Goal: Task Accomplishment & Management: Manage account settings

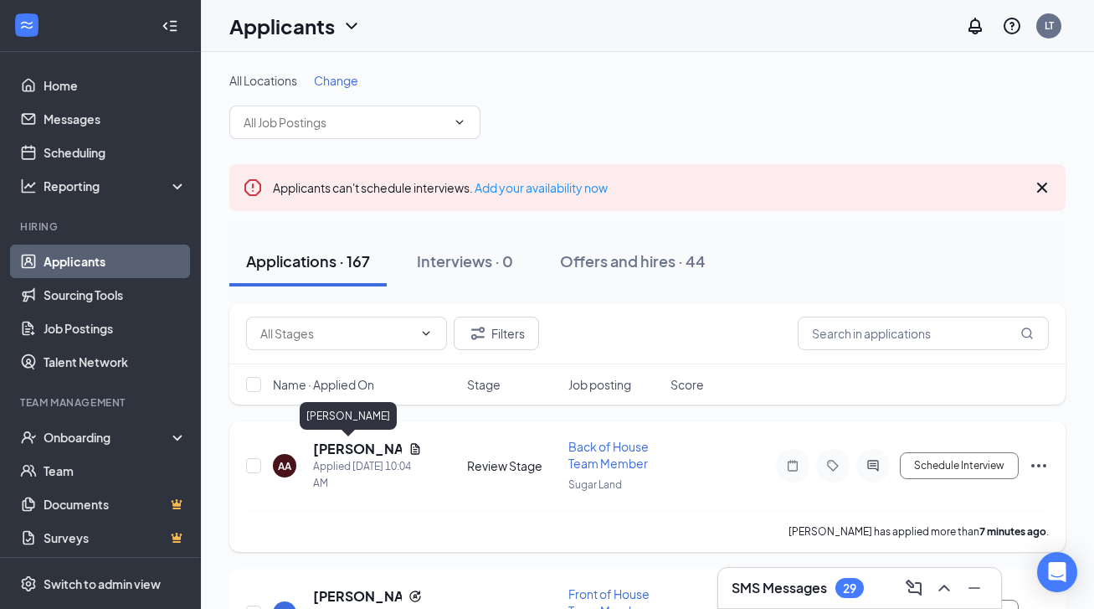
click at [354, 445] on h5 "[PERSON_NAME]" at bounding box center [357, 449] width 89 height 18
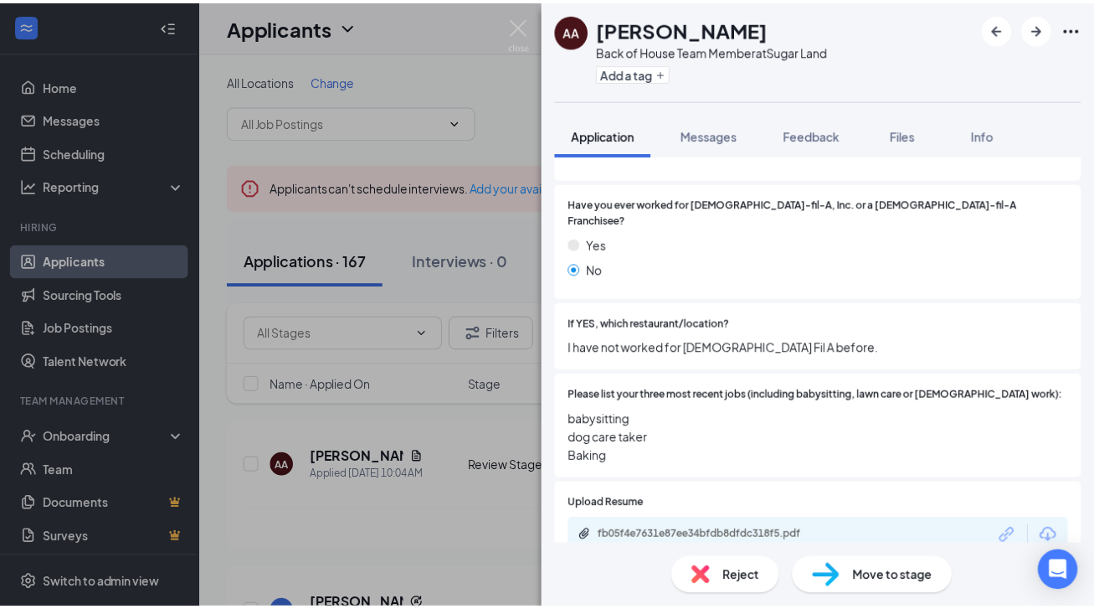
scroll to position [429, 0]
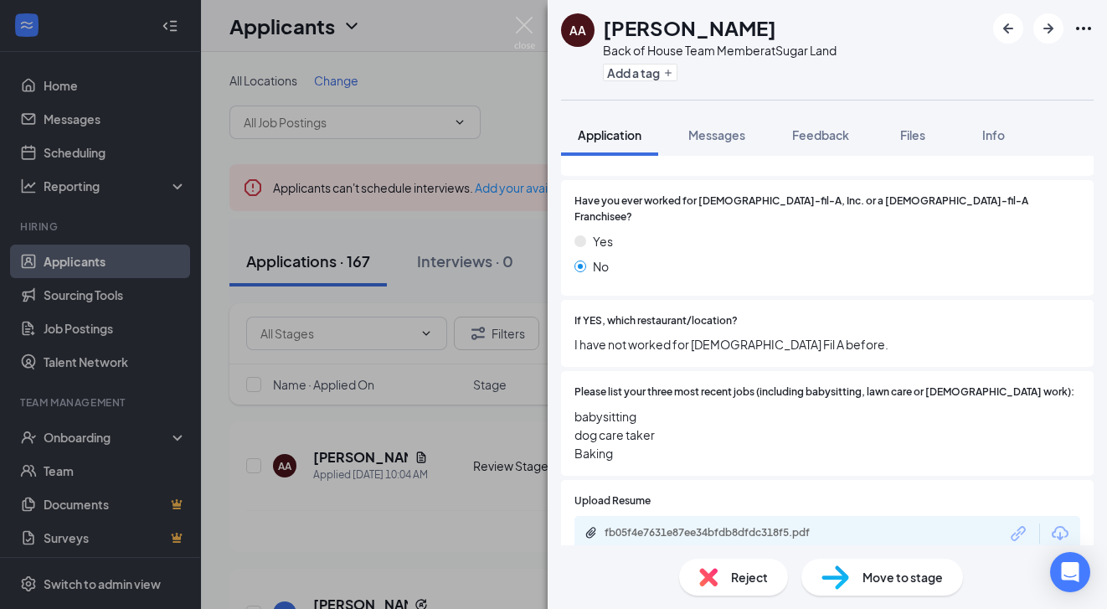
click at [693, 526] on div "fb05f4e7631e87ee34bfdb8dfdc318f5.pdf" at bounding box center [721, 532] width 234 height 13
click at [1081, 27] on icon "Ellipses" at bounding box center [1083, 28] width 20 height 20
click at [1010, 60] on link "View full application" at bounding box center [992, 67] width 181 height 17
click at [526, 27] on img at bounding box center [524, 33] width 21 height 33
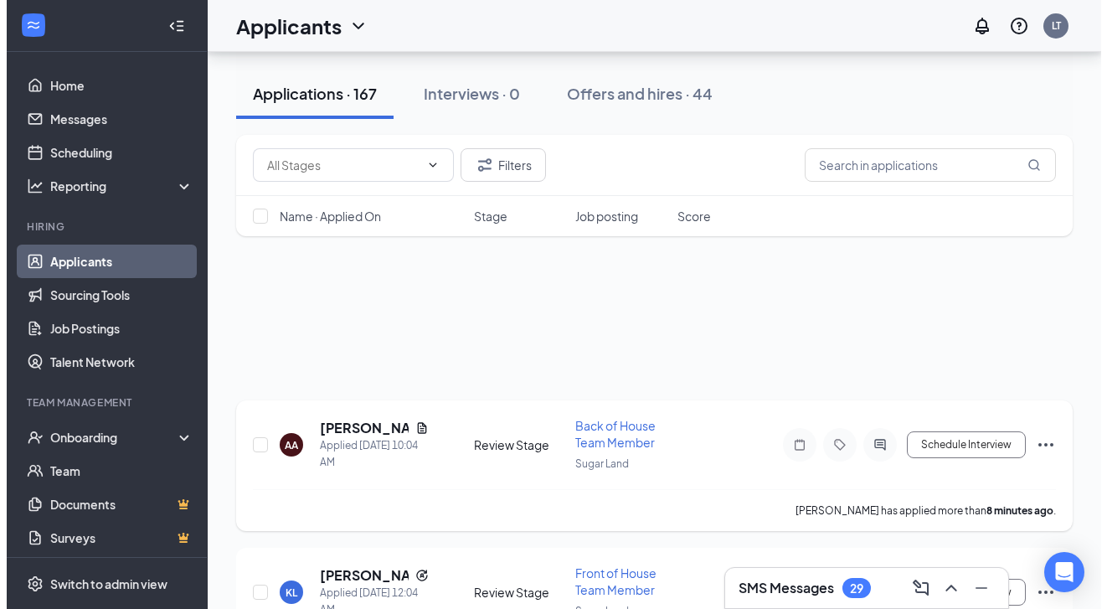
scroll to position [182, 0]
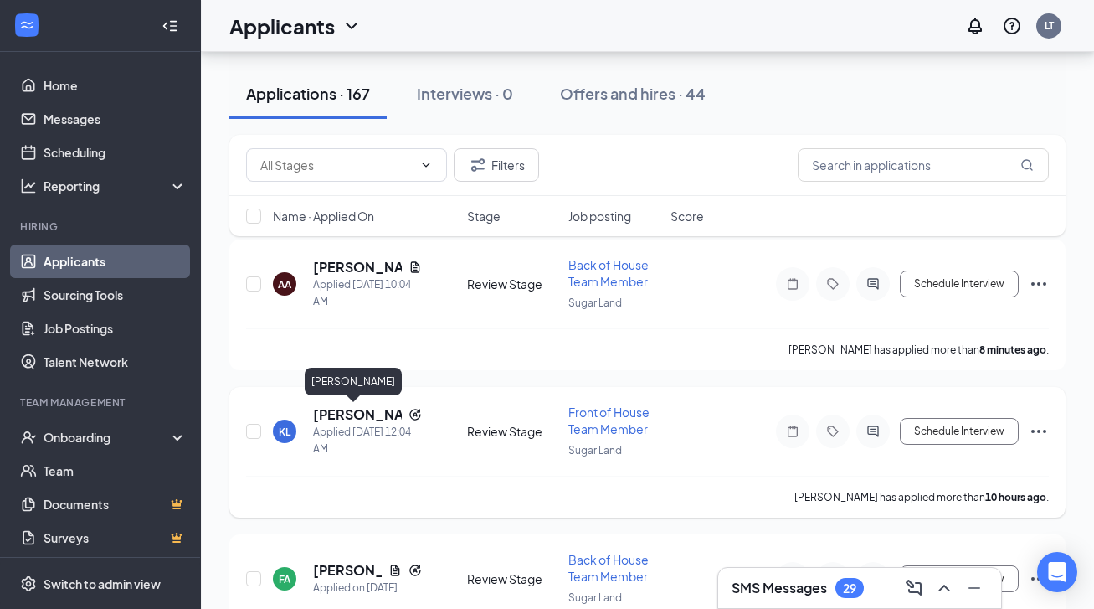
click at [345, 417] on h5 "Kaydence Lockhart" at bounding box center [357, 414] width 89 height 18
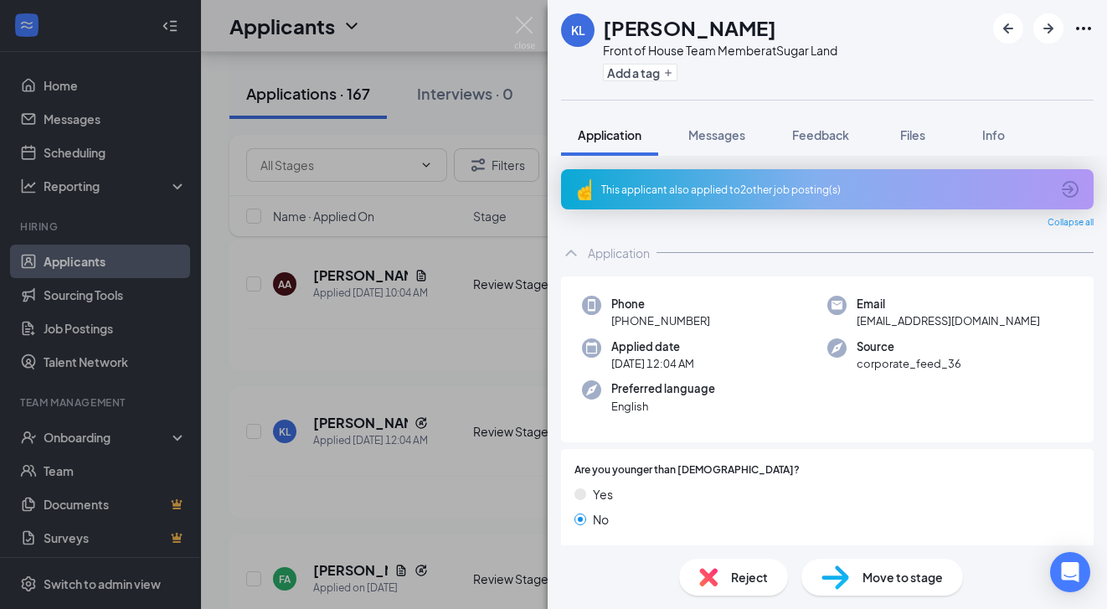
click at [1083, 28] on icon "Ellipses" at bounding box center [1083, 28] width 15 height 3
click at [1000, 65] on link "View full application" at bounding box center [992, 67] width 181 height 17
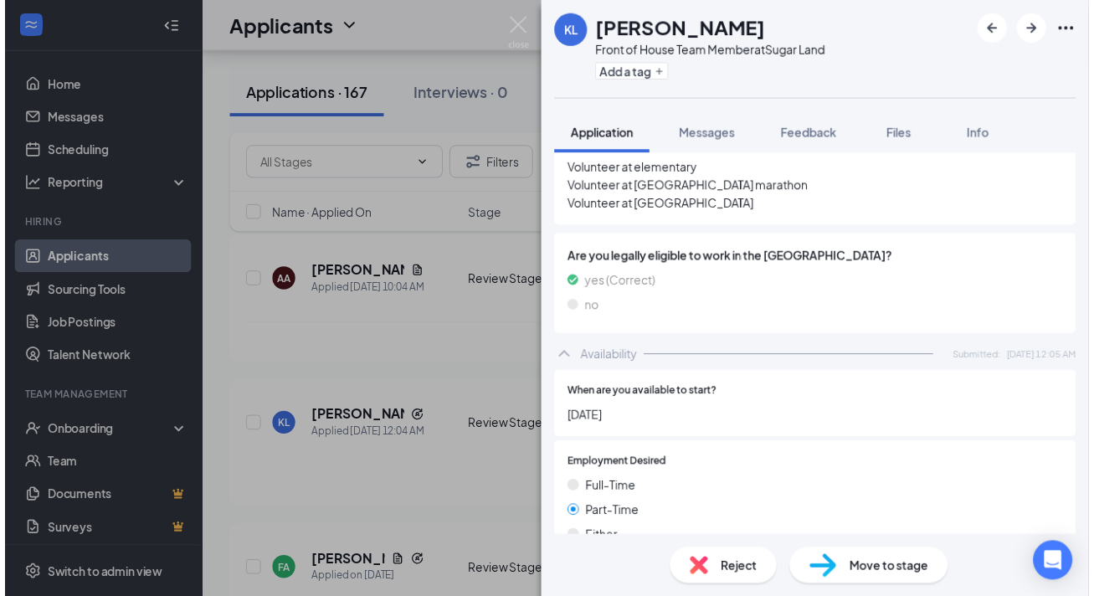
scroll to position [1053, 0]
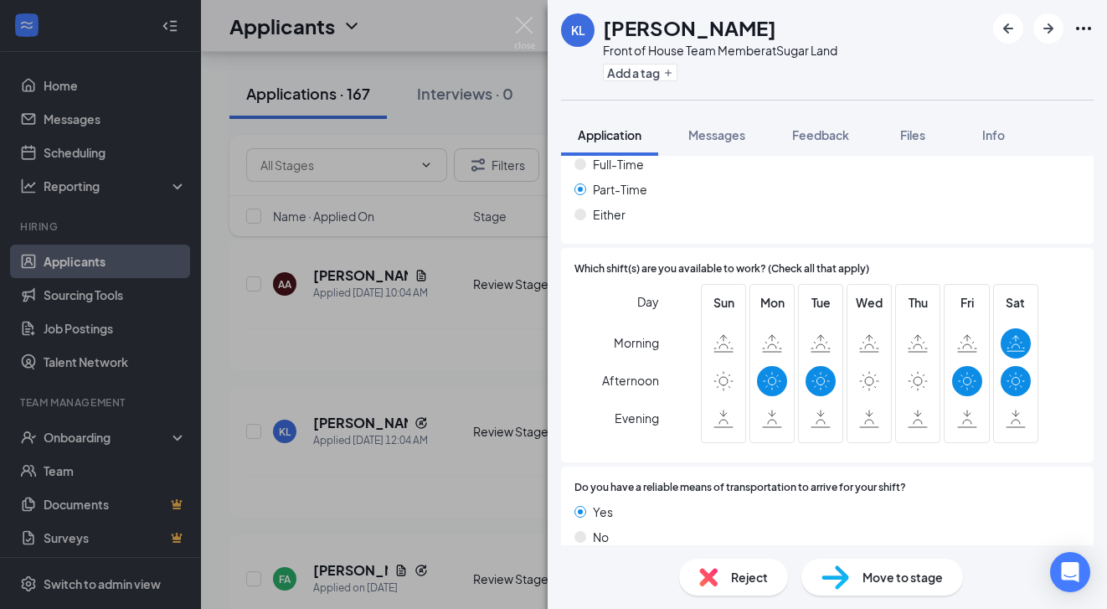
click at [403, 347] on div "KL Kaydence Lockhart Front of House Team Member at Sugar Land Add a tag Applica…" at bounding box center [553, 304] width 1107 height 609
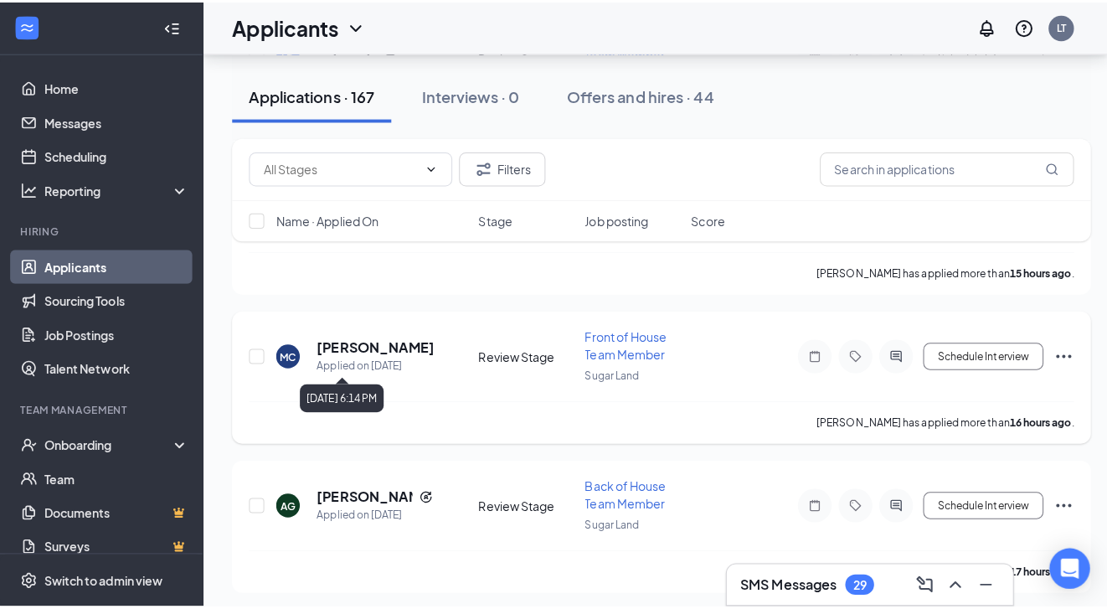
scroll to position [1000, 0]
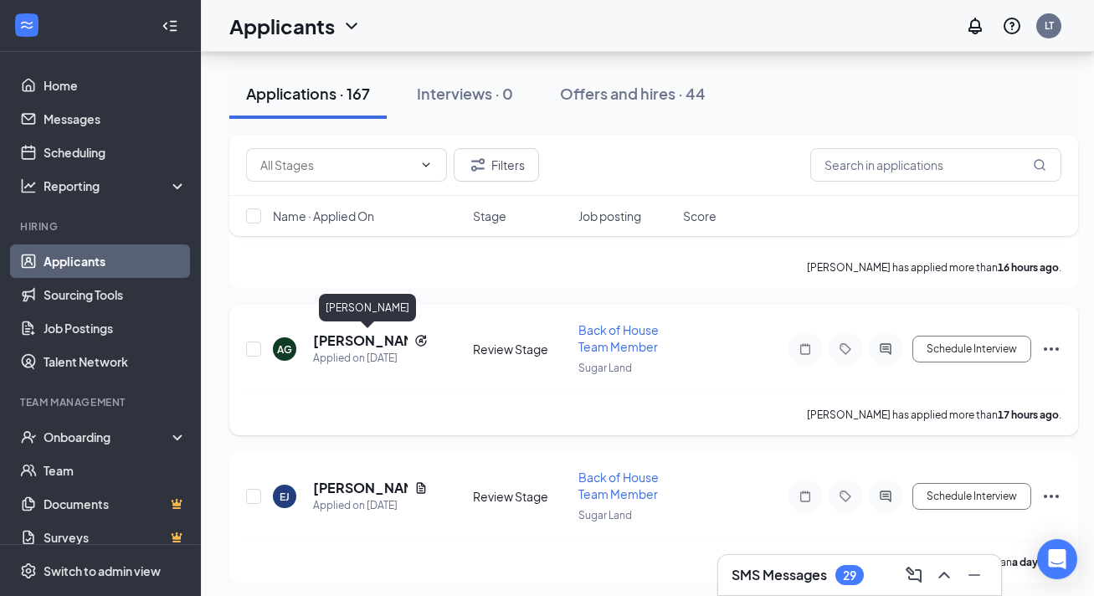
click at [342, 335] on h5 "Amerie Green" at bounding box center [360, 341] width 95 height 18
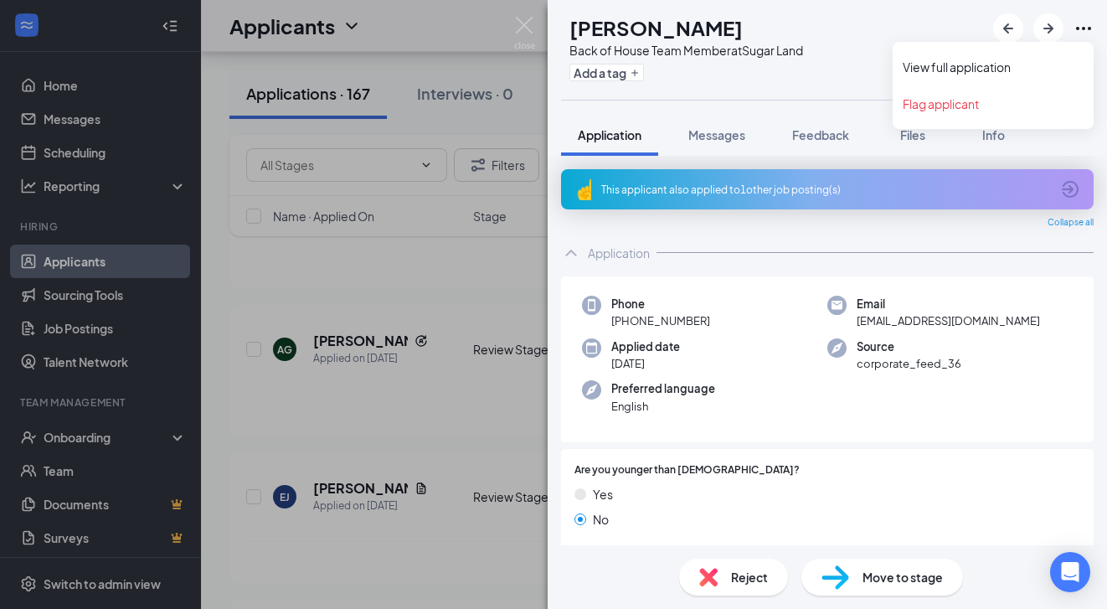
click at [1078, 33] on icon "Ellipses" at bounding box center [1083, 28] width 20 height 20
click at [1037, 61] on link "View full application" at bounding box center [992, 67] width 181 height 17
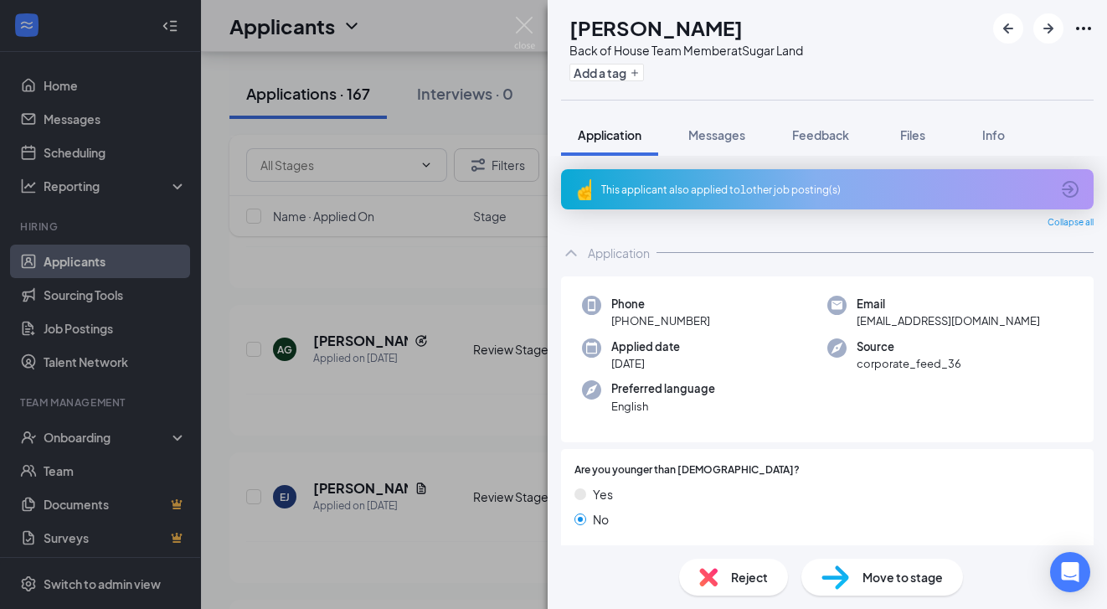
click at [409, 450] on div "AG Amerie Green Back of House Team Member at Sugar Land Add a tag Application M…" at bounding box center [553, 304] width 1107 height 609
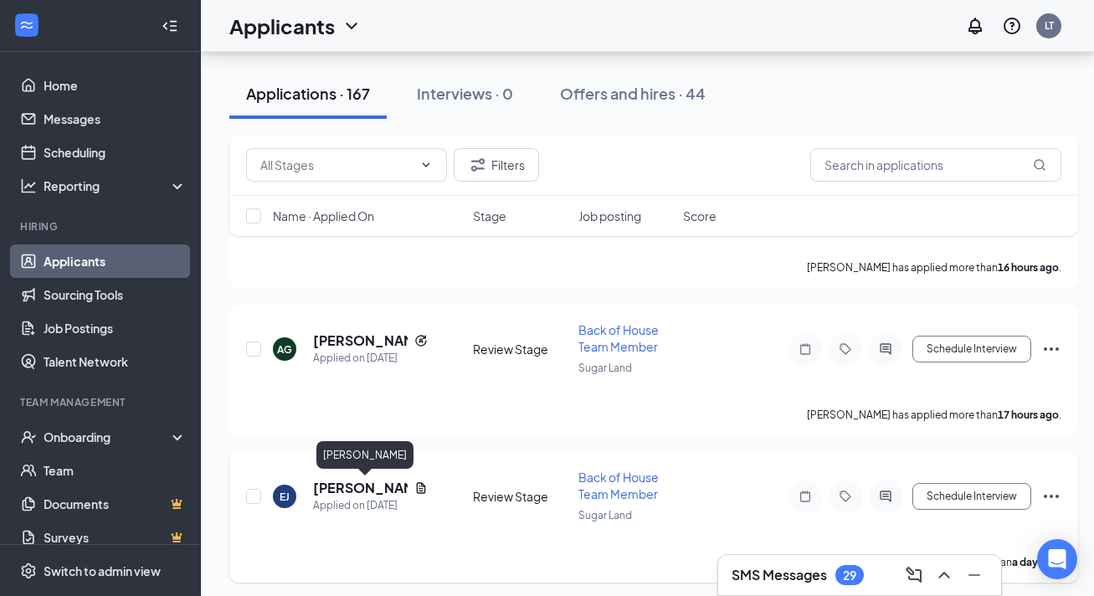
click at [325, 488] on h5 "Eric Jaroszewski" at bounding box center [360, 488] width 95 height 18
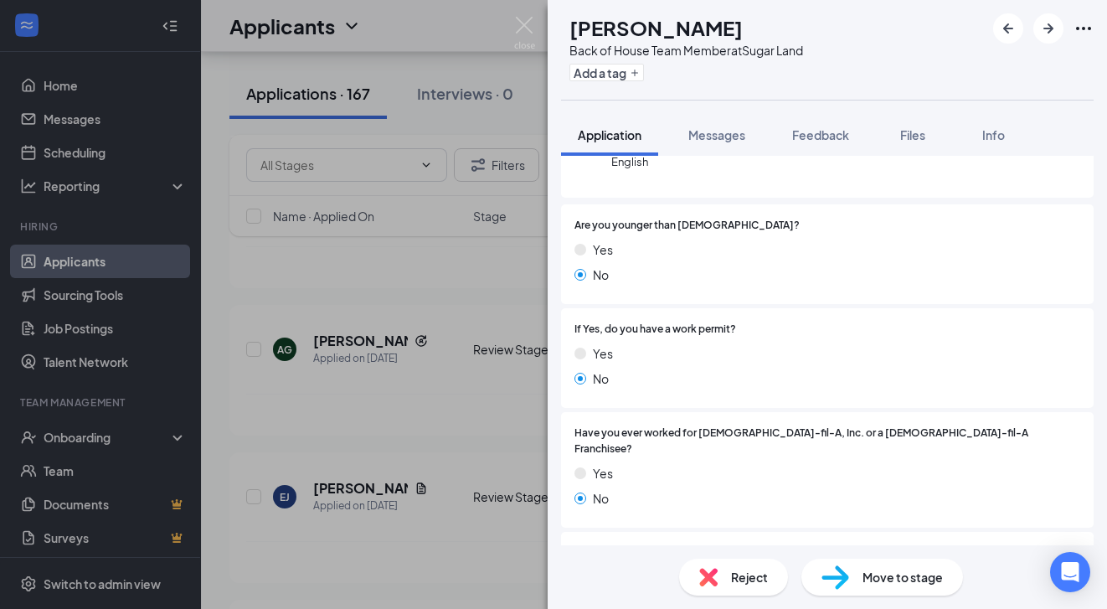
scroll to position [302, 0]
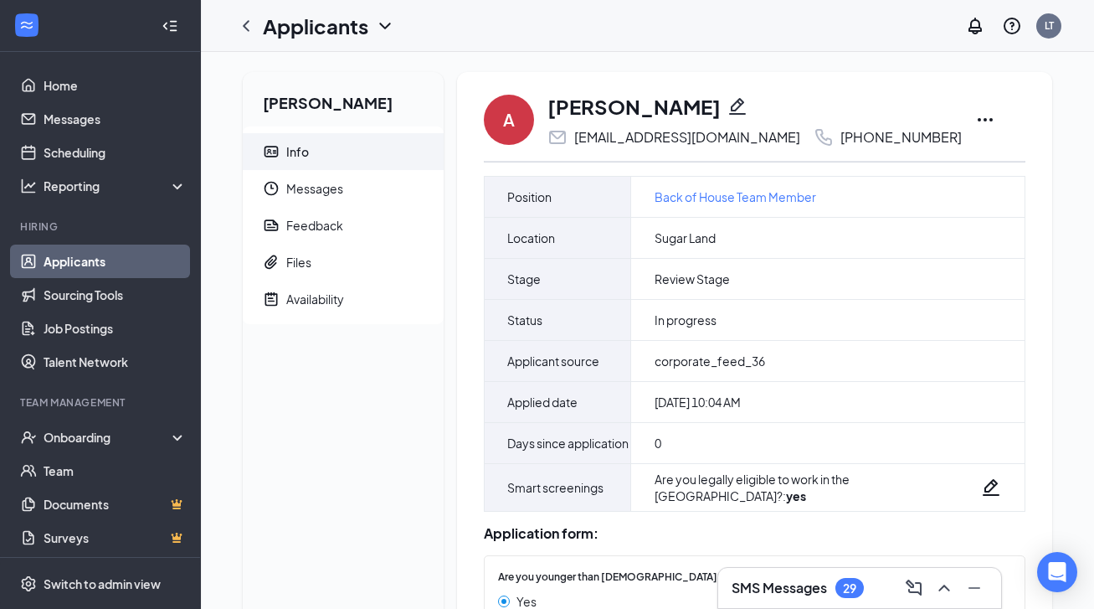
click at [975, 118] on icon "Ellipses" at bounding box center [985, 120] width 20 height 20
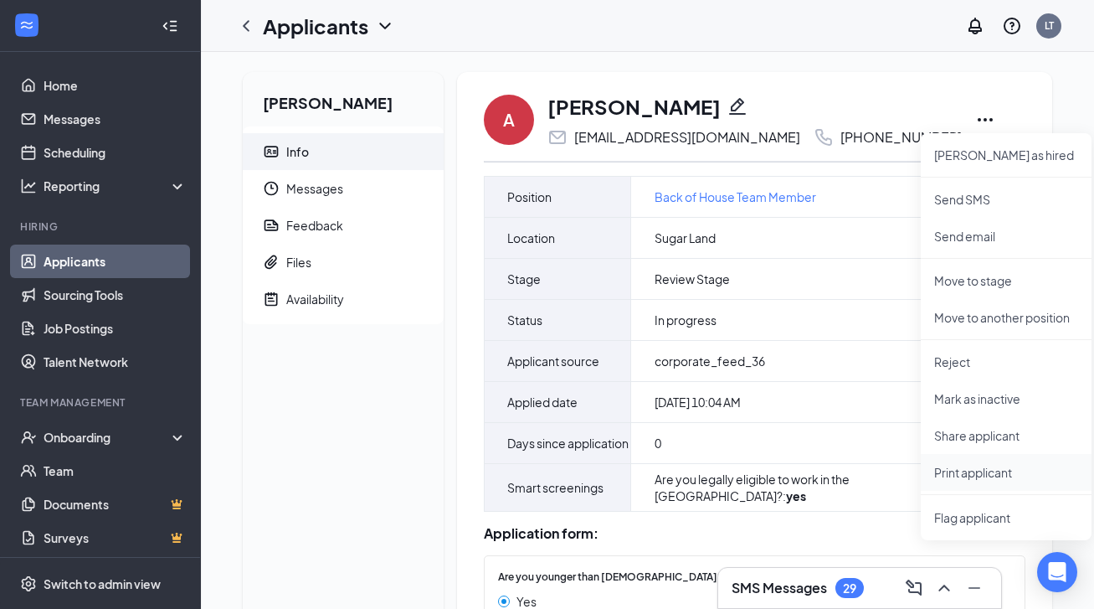
click at [984, 476] on p "Print applicant" at bounding box center [1006, 472] width 144 height 17
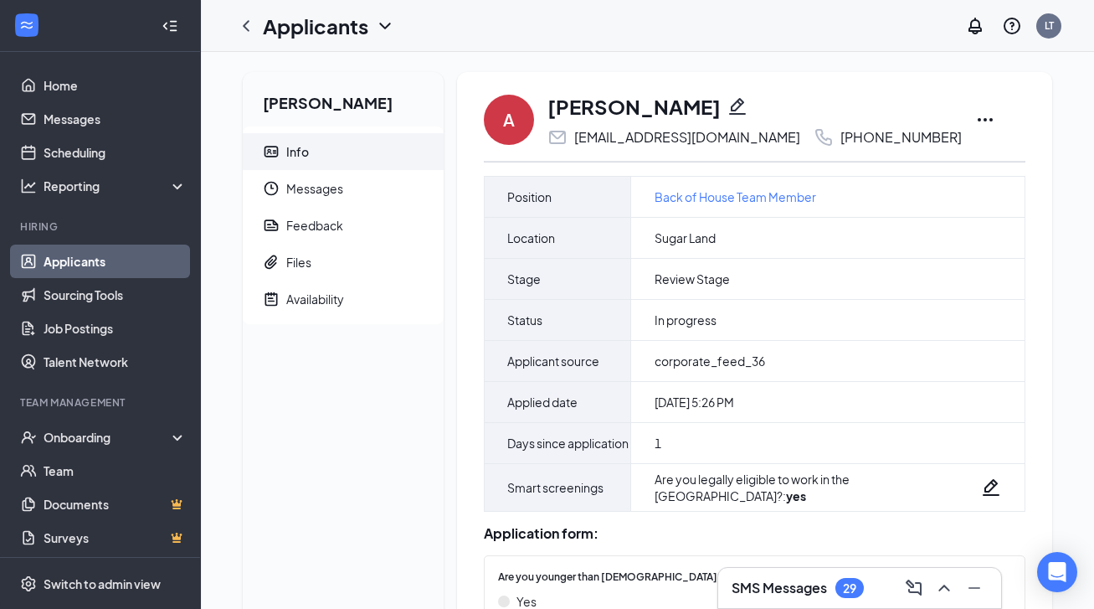
click at [975, 118] on icon "Ellipses" at bounding box center [985, 120] width 20 height 20
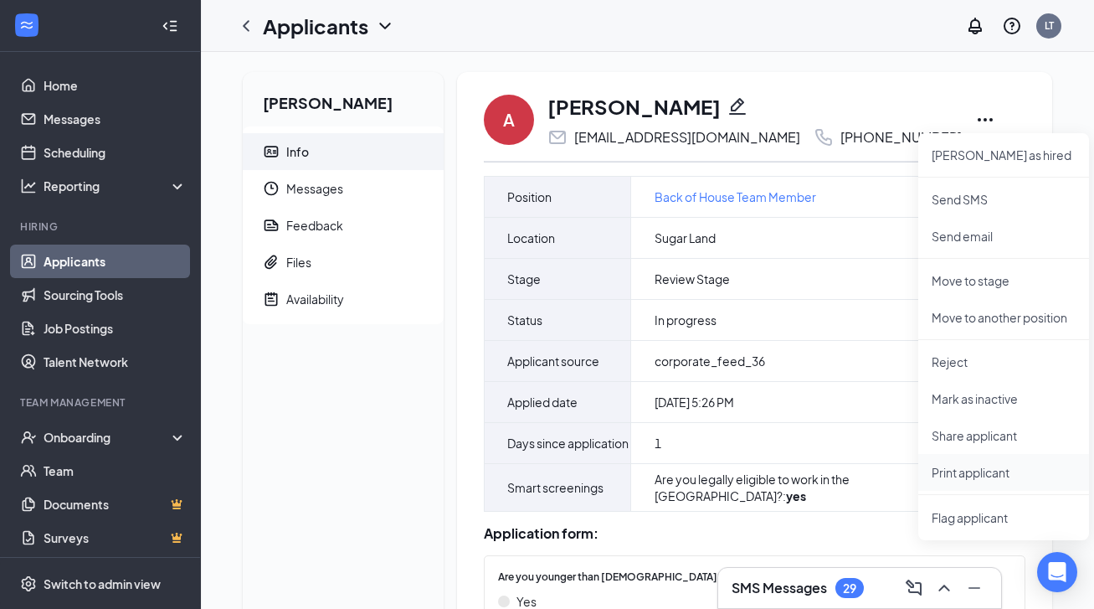
click at [971, 475] on p "Print applicant" at bounding box center [1004, 472] width 144 height 17
